Goal: Task Accomplishment & Management: Manage account settings

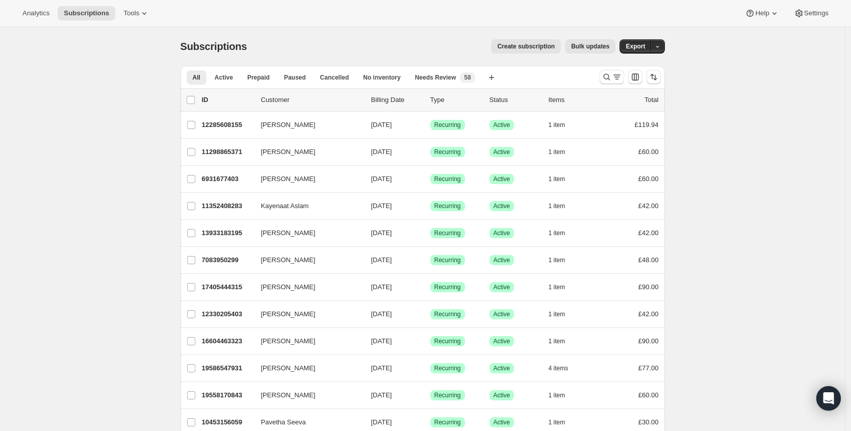
click at [598, 78] on div at bounding box center [629, 77] width 69 height 20
click at [603, 77] on button "Search and filter results" at bounding box center [611, 77] width 24 height 14
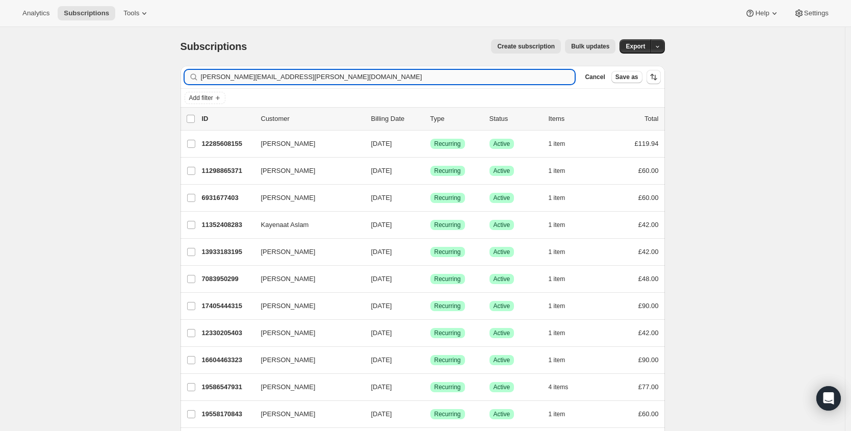
type input "rosie.nicolson@hotmail.com"
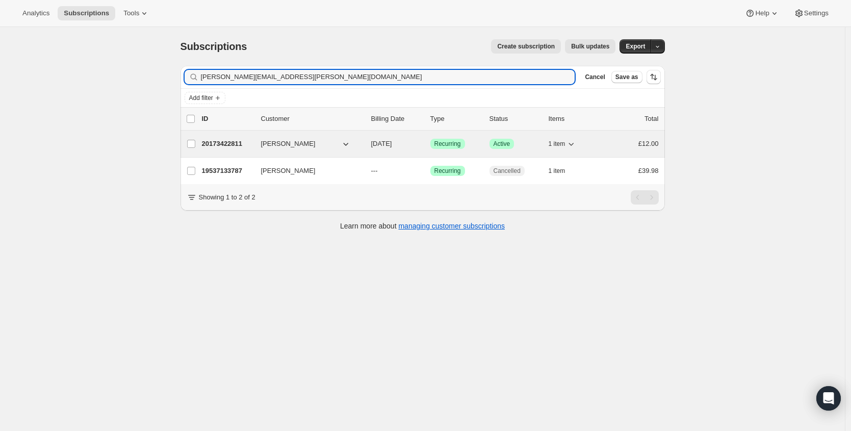
click at [230, 145] on p "20173422811" at bounding box center [227, 144] width 51 height 10
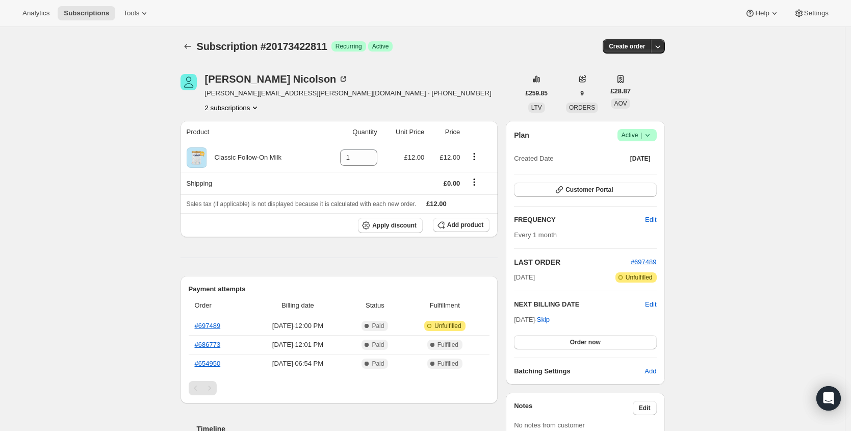
click at [648, 135] on icon at bounding box center [647, 135] width 4 height 3
click at [637, 174] on span "Cancel subscription" at bounding box center [637, 173] width 58 height 8
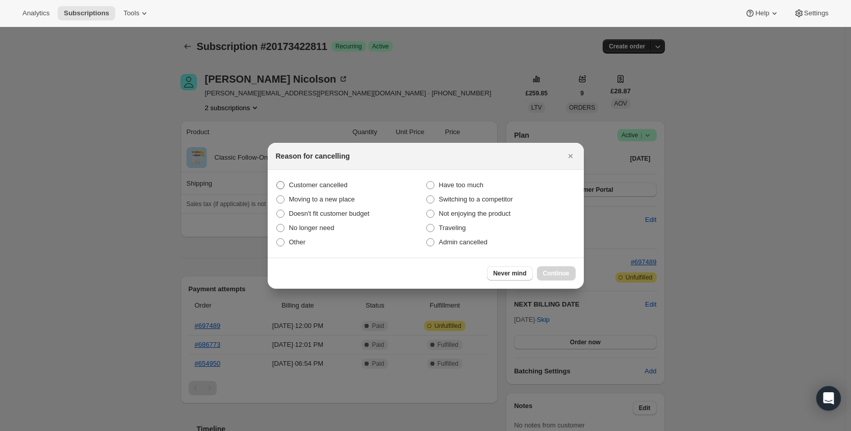
click at [328, 178] on label "Customer cancelled" at bounding box center [351, 185] width 150 height 14
click at [277, 181] on input "Customer cancelled" at bounding box center [276, 181] width 1 height 1
radio input "true"
click at [567, 273] on span "Continue" at bounding box center [556, 273] width 27 height 8
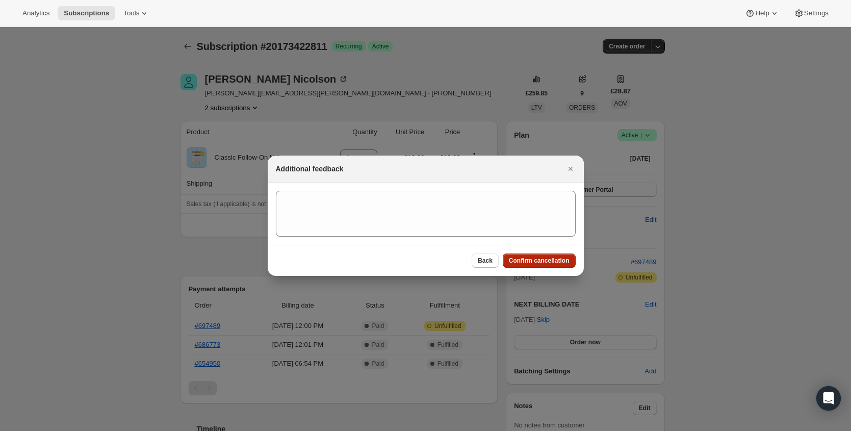
click at [550, 256] on span "Confirm cancellation" at bounding box center [539, 260] width 61 height 8
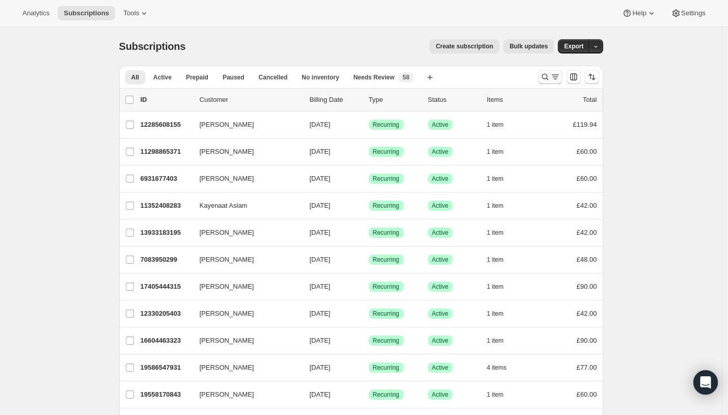
click at [542, 77] on button "Search and filter results" at bounding box center [550, 77] width 24 height 14
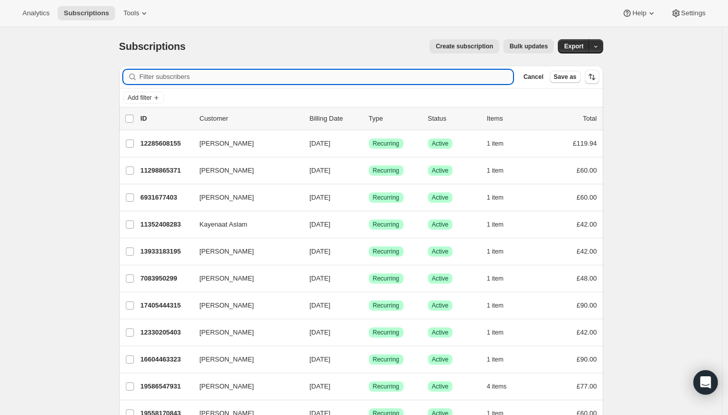
paste input "[EMAIL_ADDRESS][DOMAIN_NAME]"
type input "[EMAIL_ADDRESS][DOMAIN_NAME]"
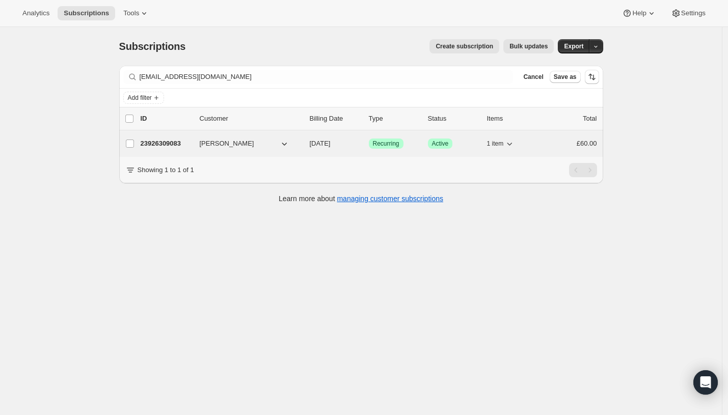
click at [169, 146] on p "23926309083" at bounding box center [166, 144] width 51 height 10
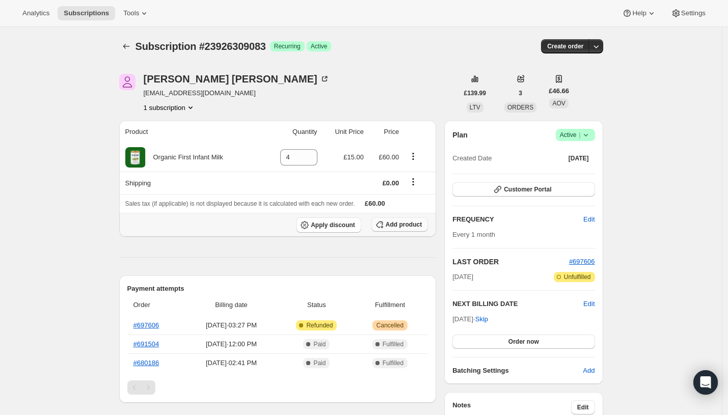
click at [417, 229] on button "Add product" at bounding box center [400, 225] width 57 height 14
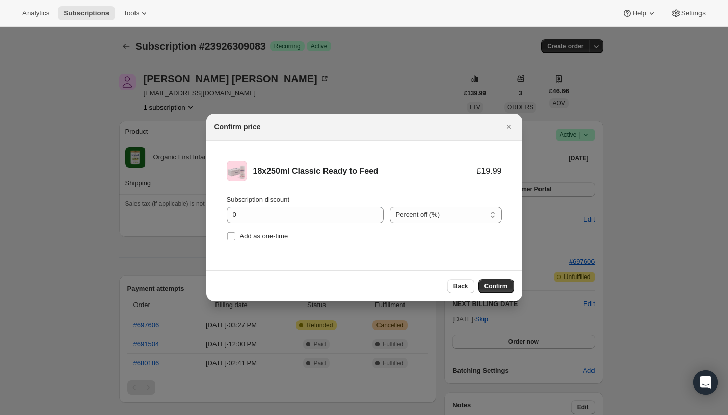
click at [494, 287] on span "Confirm" at bounding box center [496, 286] width 23 height 8
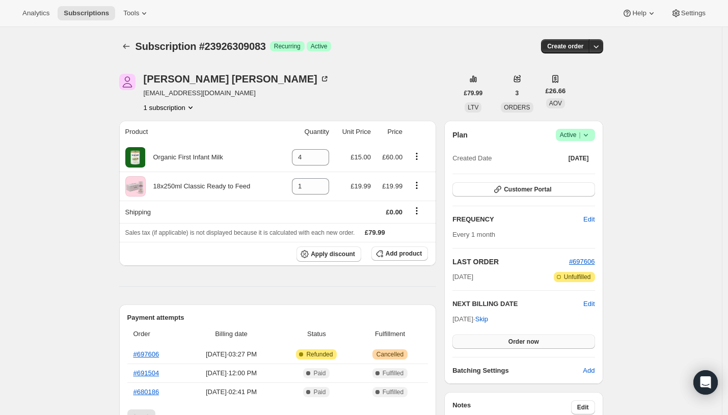
click at [529, 343] on span "Order now" at bounding box center [524, 342] width 31 height 8
click at [529, 343] on span "Click to confirm" at bounding box center [524, 342] width 46 height 8
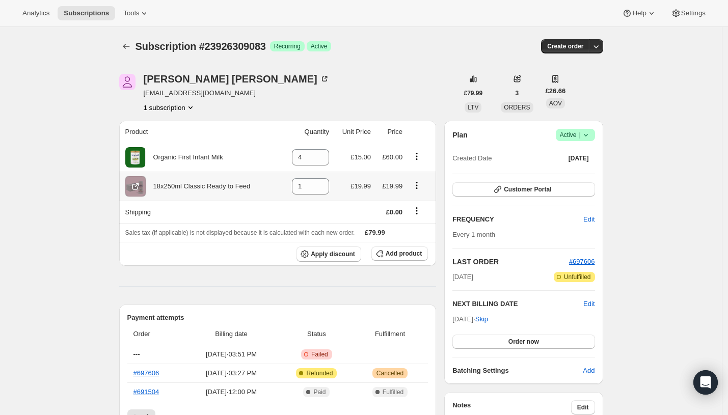
click at [215, 189] on div "18x250ml Classic Ready to Feed" at bounding box center [198, 186] width 105 height 10
copy div "18x250ml Classic Ready to Feed"
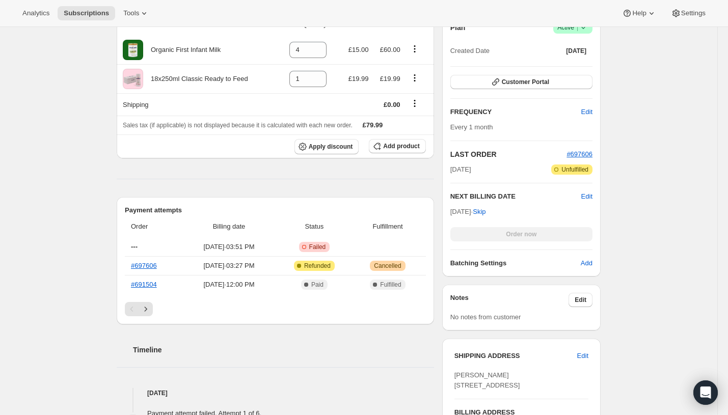
scroll to position [210, 0]
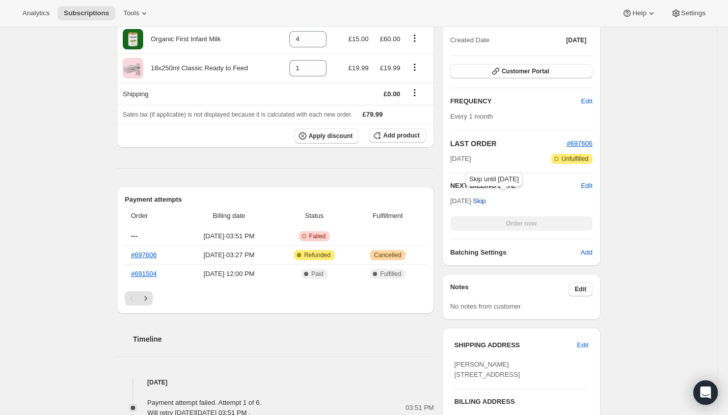
click at [486, 200] on span "Skip" at bounding box center [479, 201] width 13 height 10
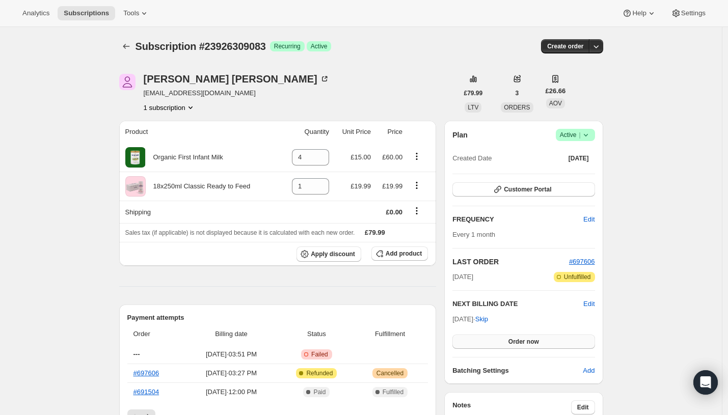
click at [522, 342] on span "Order now" at bounding box center [524, 342] width 31 height 8
click at [522, 342] on span "Click to confirm" at bounding box center [524, 342] width 46 height 8
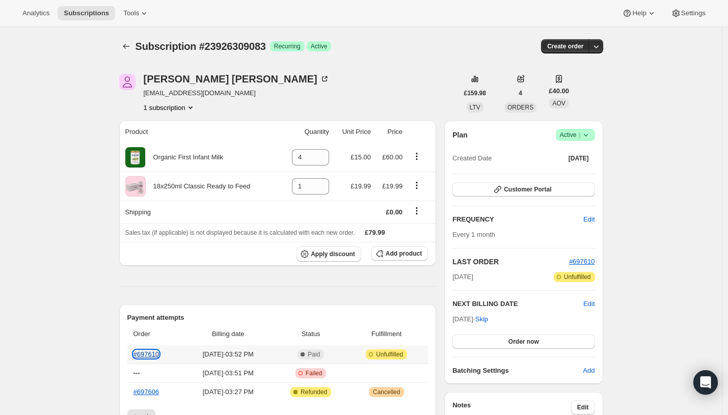
click at [151, 355] on link "#697610" at bounding box center [147, 355] width 26 height 8
click at [422, 184] on icon "Product actions" at bounding box center [417, 185] width 10 height 10
click at [414, 207] on span "Remove" at bounding box center [413, 205] width 24 height 8
type input "0"
